Goal: Check status: Check status

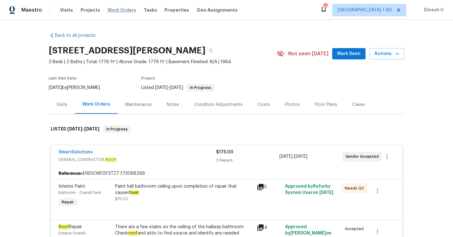
click at [121, 10] on span "Work Orders" at bounding box center [121, 10] width 29 height 6
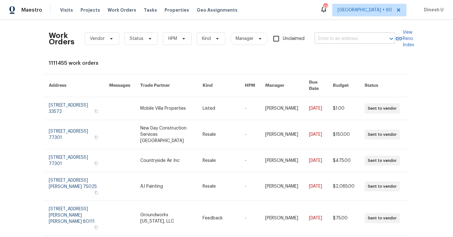
click at [335, 43] on input "text" at bounding box center [345, 39] width 63 height 10
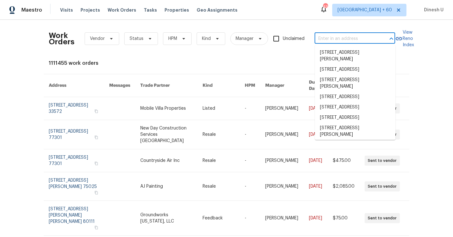
paste input "[STREET_ADDRESS][PERSON_NAME]"
type input "[STREET_ADDRESS][PERSON_NAME]"
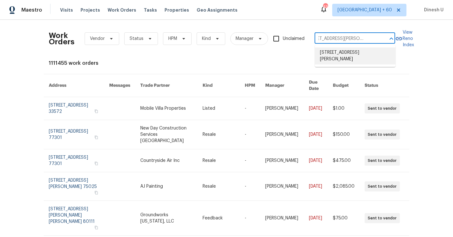
click at [328, 51] on li "[STREET_ADDRESS][PERSON_NAME]" at bounding box center [355, 55] width 80 height 17
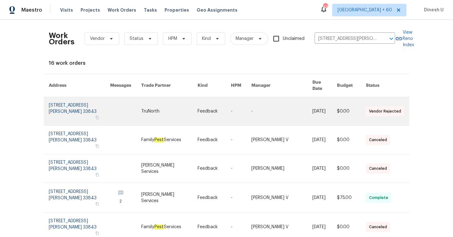
click at [69, 105] on link at bounding box center [79, 111] width 61 height 28
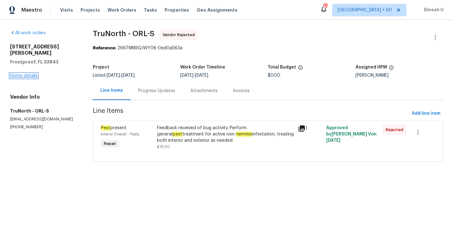
click at [25, 74] on link "Home details" at bounding box center [23, 76] width 27 height 4
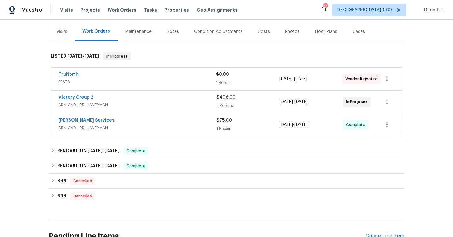
scroll to position [79, 0]
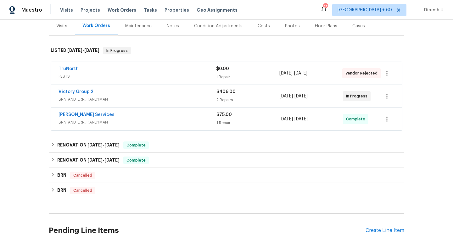
click at [218, 75] on div "1 Repair" at bounding box center [247, 77] width 63 height 6
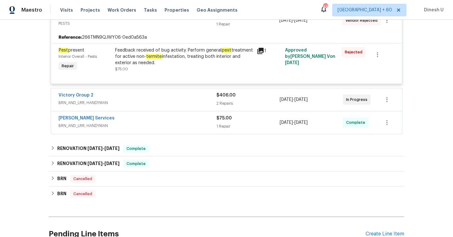
scroll to position [151, 0]
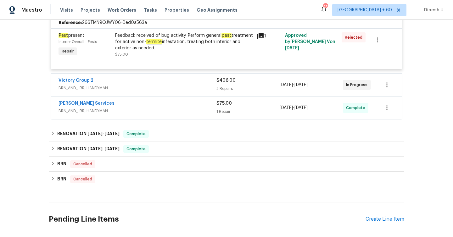
click at [225, 84] on div "$406.00 2 Repairs" at bounding box center [247, 84] width 63 height 15
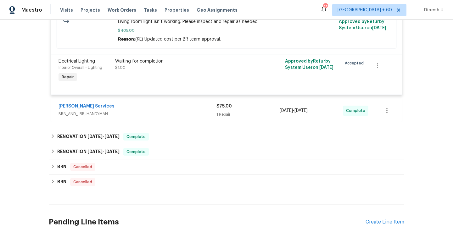
scroll to position [306, 0]
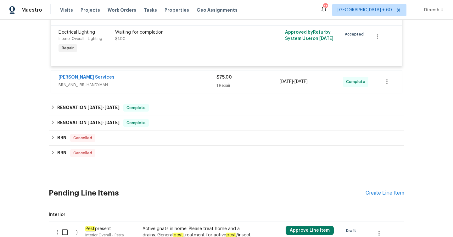
click at [224, 83] on div "1 Repair" at bounding box center [247, 85] width 63 height 6
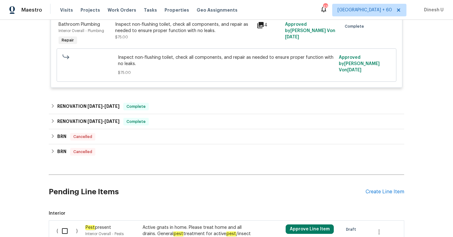
scroll to position [396, 0]
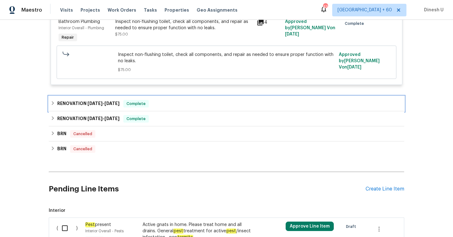
click at [100, 102] on span "[DATE]" at bounding box center [94, 103] width 15 height 4
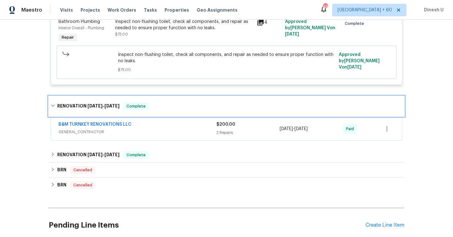
scroll to position [440, 0]
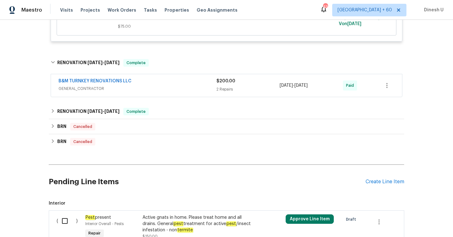
click at [224, 87] on div "2 Repairs" at bounding box center [247, 89] width 63 height 6
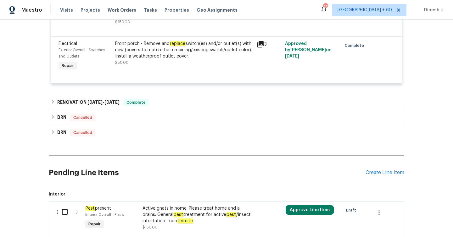
scroll to position [573, 0]
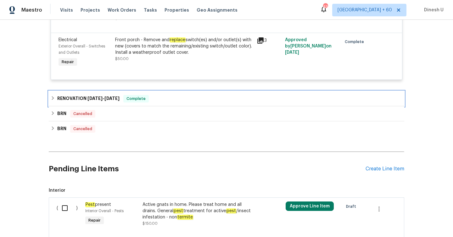
click at [93, 99] on span "[DATE]" at bounding box center [94, 98] width 15 height 4
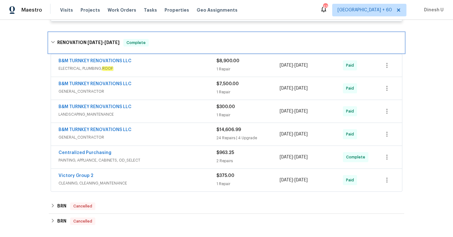
scroll to position [633, 0]
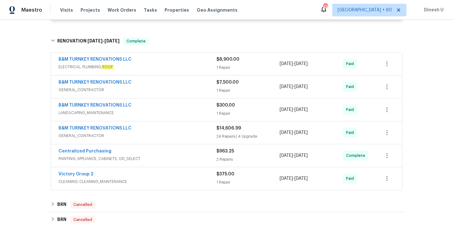
click at [226, 71] on div "1 Repair" at bounding box center [247, 67] width 63 height 6
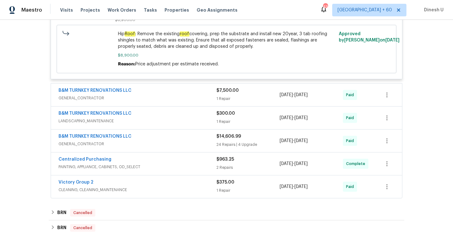
scroll to position [748, 0]
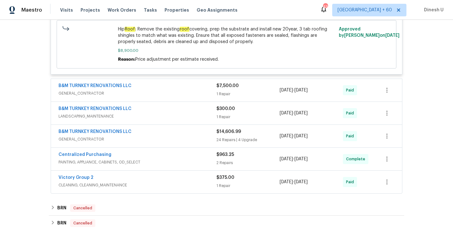
click at [223, 91] on div "1 Repair" at bounding box center [247, 94] width 63 height 6
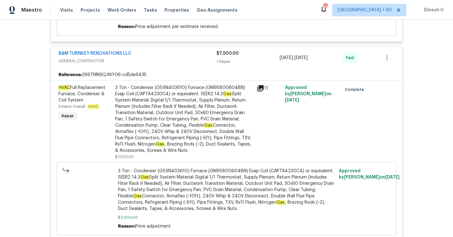
scroll to position [774, 0]
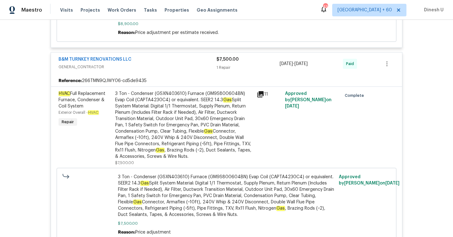
click at [123, 91] on div "3 Ton - Condenser (GSXN403610) Furnace (GM9S800604BN) Evap Coil (CAPTA4230C4) o…" at bounding box center [184, 125] width 138 height 69
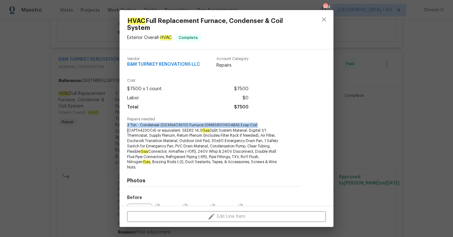
drag, startPoint x: 129, startPoint y: 125, endPoint x: 256, endPoint y: 125, distance: 127.0
click at [256, 125] on span "3 Ton - Condenser (GSXN403610) Furnace (GM9S800604BN) Evap Coil (CAPTA4230C4) o…" at bounding box center [205, 146] width 156 height 47
copy span "3 Ton - Condenser (GSXN403610) Furnace (GM9S800604BN) Evap Coil"
click at [77, 82] on div "HVAC Full Replacement Furnace, Condenser & Coil System Exterior Overall - HVAC …" at bounding box center [226, 118] width 453 height 237
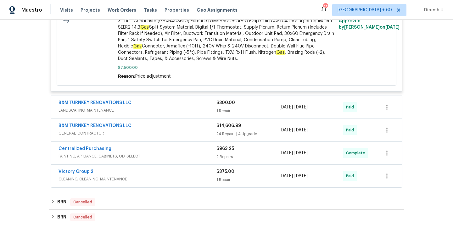
scroll to position [955, 0]
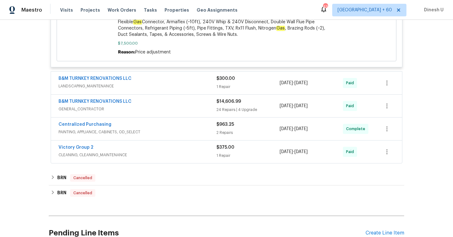
click at [227, 78] on div "$300.00 1 Repair" at bounding box center [247, 82] width 63 height 15
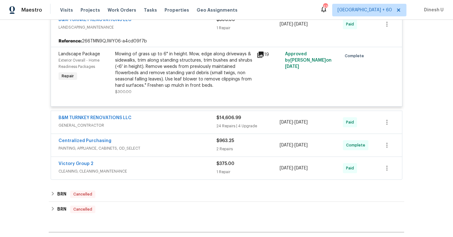
scroll to position [1026, 0]
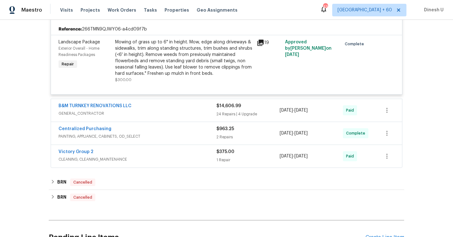
click at [220, 111] on div "24 Repairs | 4 Upgrade" at bounding box center [247, 114] width 63 height 6
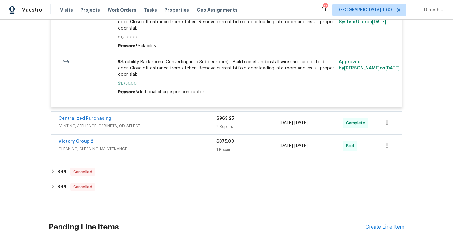
scroll to position [2932, 0]
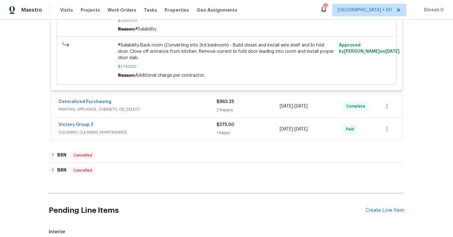
click at [226, 107] on div "2 Repairs" at bounding box center [247, 110] width 63 height 6
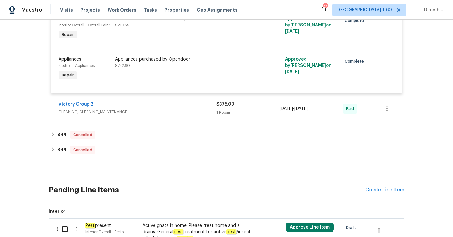
scroll to position [3054, 0]
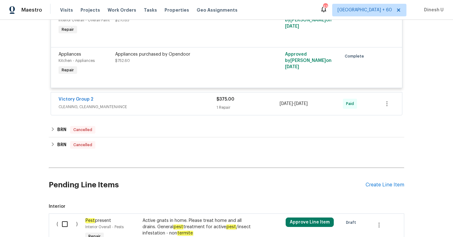
click at [227, 97] on span "$375.00" at bounding box center [225, 99] width 18 height 4
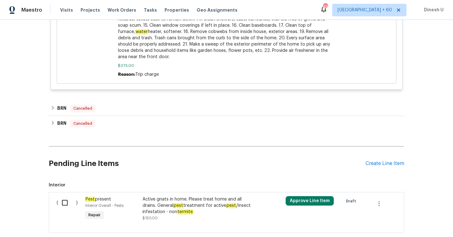
scroll to position [3389, 0]
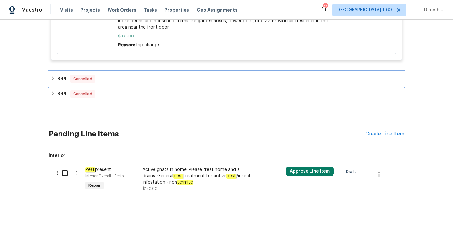
click at [68, 75] on div "BRN Cancelled" at bounding box center [226, 79] width 351 height 8
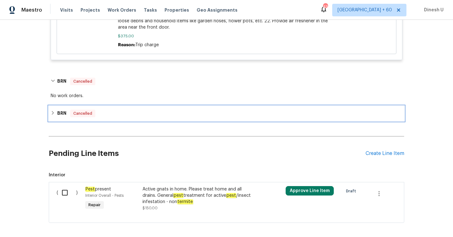
click at [60, 110] on h6 "BRN" at bounding box center [61, 114] width 9 height 8
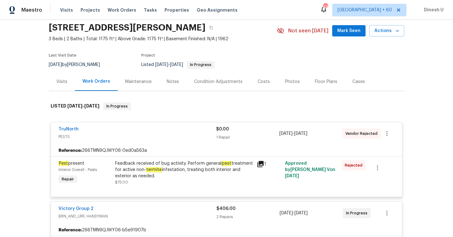
scroll to position [0, 0]
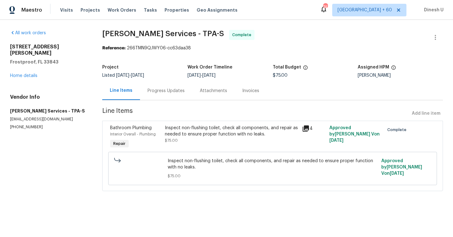
click at [180, 94] on div "Progress Updates" at bounding box center [166, 90] width 52 height 19
